Goal: Find specific fact: Find specific fact

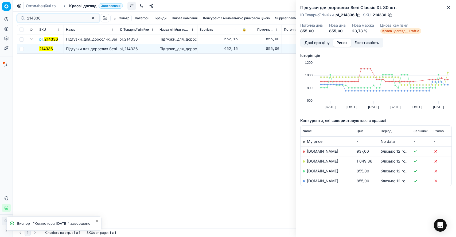
click at [30, 16] on input "214336" at bounding box center [56, 18] width 59 height 5
drag, startPoint x: 53, startPoint y: 19, endPoint x: 22, endPoint y: 17, distance: 31.9
click at [22, 17] on div "2196097" at bounding box center [58, 18] width 83 height 9
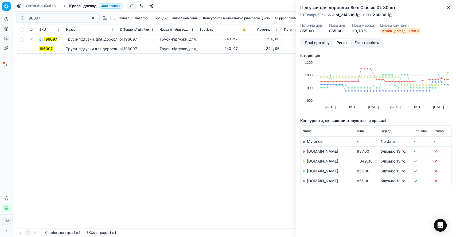
click at [45, 49] on mark "196097" at bounding box center [45, 49] width 13 height 5
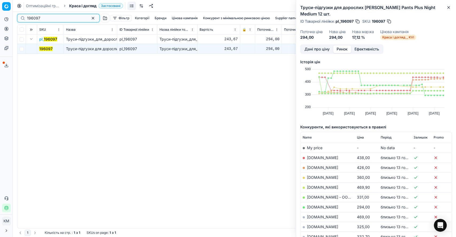
drag, startPoint x: 39, startPoint y: 19, endPoint x: 17, endPoint y: 18, distance: 21.1
click at [17, 18] on div "196097" at bounding box center [58, 18] width 83 height 9
paste input "619086"
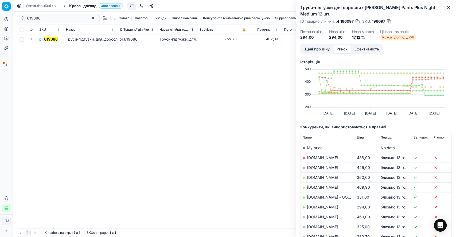
click at [31, 41] on button "Expand" at bounding box center [31, 39] width 6 height 6
click at [45, 48] on mark "619086" at bounding box center [46, 49] width 14 height 5
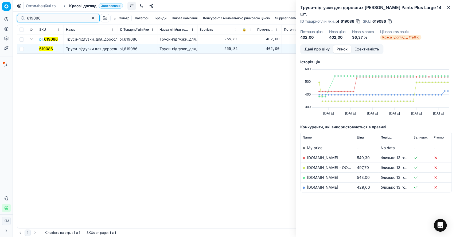
drag, startPoint x: 58, startPoint y: 18, endPoint x: 25, endPoint y: 17, distance: 32.9
click at [25, 17] on div "619086" at bounding box center [58, 18] width 83 height 9
paste input "40417"
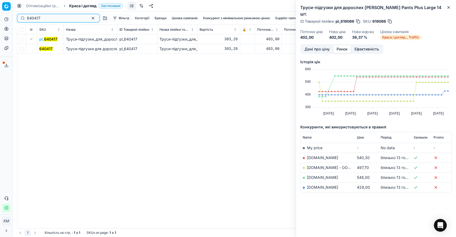
type input "640417"
click at [43, 47] on mark "640417" at bounding box center [45, 49] width 13 height 5
